Goal: Task Accomplishment & Management: Use online tool/utility

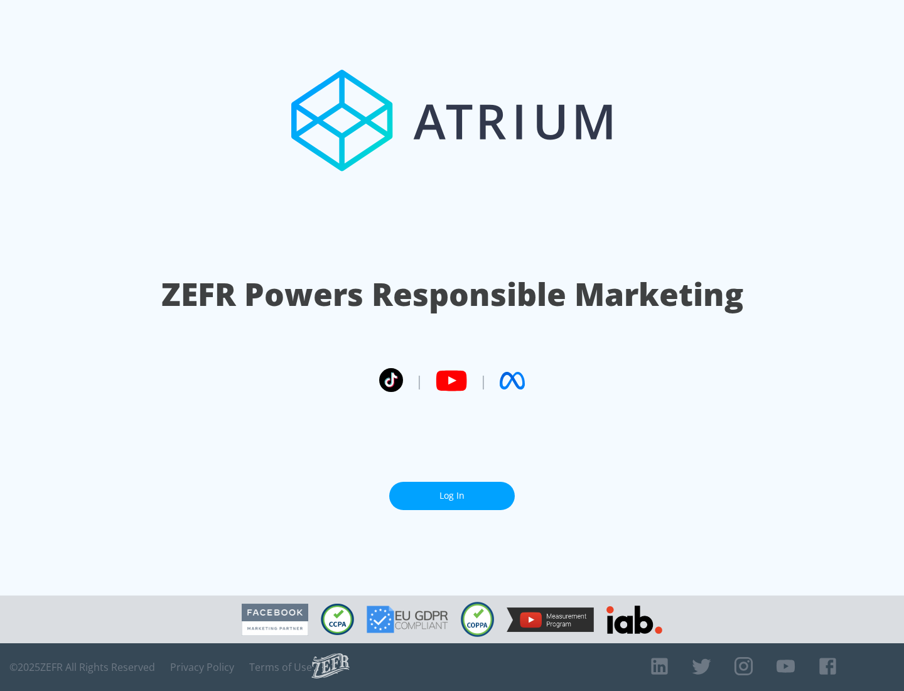
click at [452, 490] on link "Log In" at bounding box center [452, 495] width 126 height 28
